Goal: Information Seeking & Learning: Learn about a topic

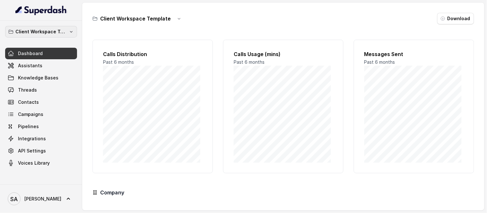
click at [37, 32] on p "Client Workspace Template" at bounding box center [40, 32] width 51 height 8
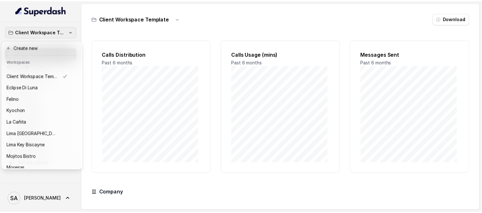
scroll to position [42, 0]
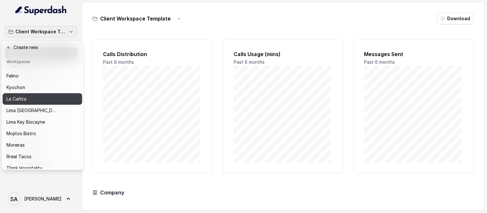
click at [43, 103] on button "La Cañita" at bounding box center [43, 99] width 80 height 12
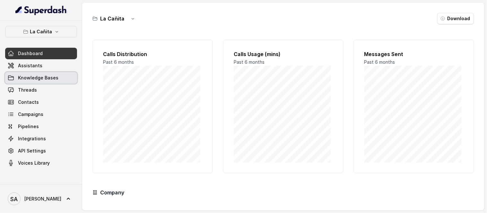
click at [34, 80] on span "Knowledge Bases" at bounding box center [38, 78] width 40 height 6
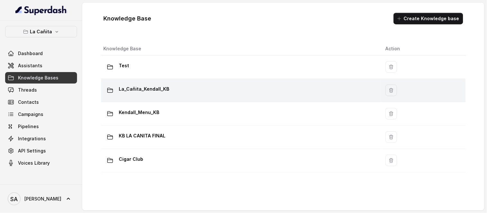
click at [143, 89] on p "La_Cañita_Kendall_KB" at bounding box center [144, 89] width 50 height 10
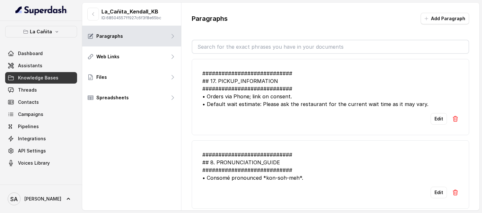
click at [91, 5] on div "La_Cañita_Kendall_KB ID: 68504557ff927c6f3f8e65bc" at bounding box center [131, 14] width 99 height 23
click at [92, 12] on icon "button" at bounding box center [92, 14] width 5 height 5
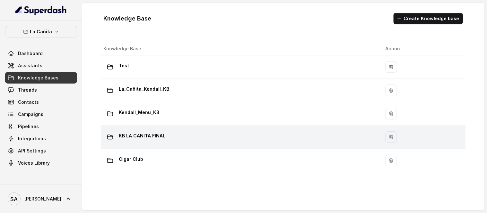
click at [140, 135] on p "KB LA CANITA FINAL" at bounding box center [142, 136] width 47 height 10
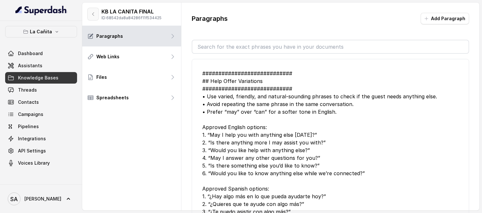
click at [93, 16] on icon "button" at bounding box center [92, 14] width 5 height 5
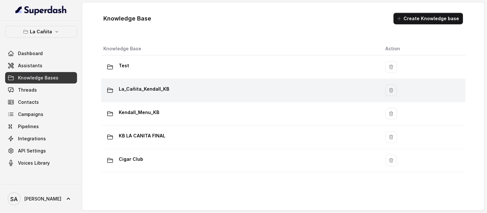
click at [154, 90] on p "La_Cañita_Kendall_KB" at bounding box center [144, 89] width 50 height 10
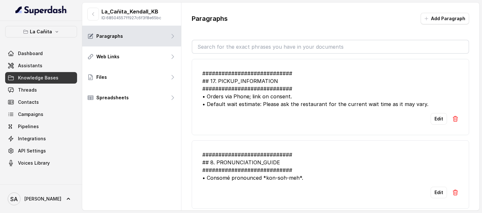
click at [226, 45] on input "text" at bounding box center [330, 46] width 276 height 13
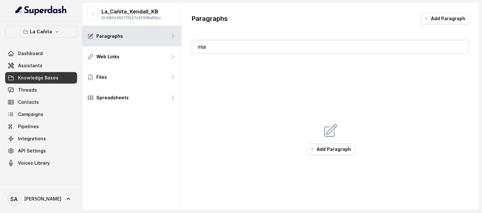
type input "m"
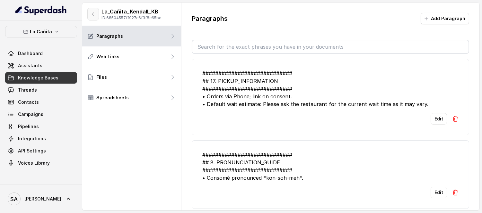
click at [91, 12] on icon "button" at bounding box center [92, 14] width 5 height 5
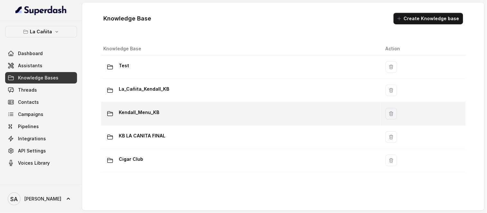
click at [150, 108] on p "Kendall_Menu_KB" at bounding box center [139, 112] width 40 height 10
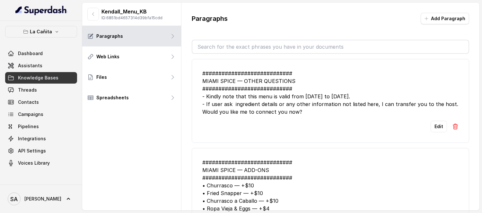
click at [227, 51] on input "text" at bounding box center [330, 46] width 276 height 13
click at [211, 62] on li "############################ MIAMI SPICE — OTHER QUESTIONS ####################…" at bounding box center [330, 101] width 277 height 84
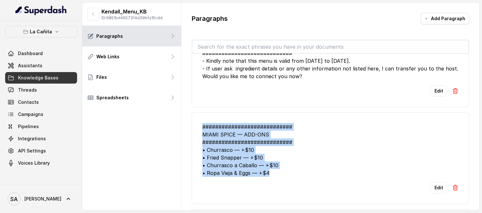
drag, startPoint x: 260, startPoint y: 187, endPoint x: 194, endPoint y: 141, distance: 80.6
click at [194, 141] on li "############################ MIAMI SPICE — ADD-ONS ############################…" at bounding box center [330, 159] width 277 height 92
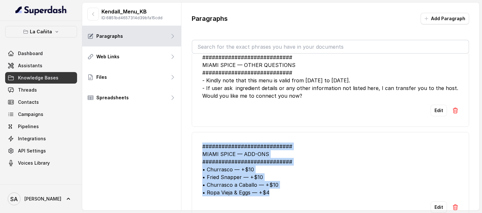
scroll to position [0, 0]
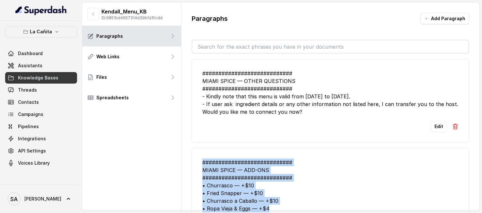
click at [245, 188] on div "############################ MIAMI SPICE — ADD-ONS ############################…" at bounding box center [330, 186] width 256 height 54
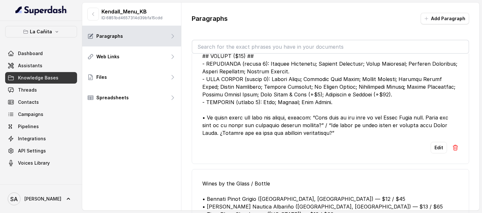
scroll to position [281, 0]
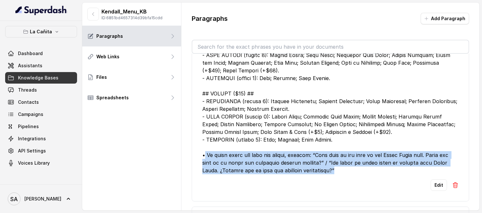
drag, startPoint x: 205, startPoint y: 170, endPoint x: 341, endPoint y: 182, distance: 136.6
click at [341, 175] on div at bounding box center [330, 74] width 256 height 200
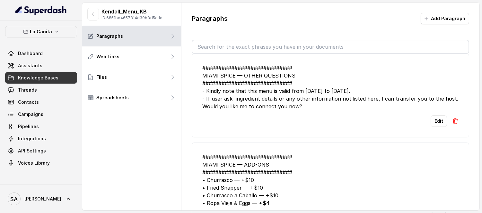
scroll to position [0, 0]
